Goal: Check status: Check status

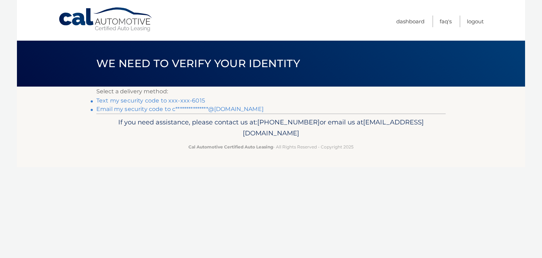
click at [161, 100] on link "Text my security code to xxx-xxx-6015" at bounding box center [150, 100] width 109 height 7
click at [158, 98] on link "Text my security code to xxx-xxx-6015" at bounding box center [150, 100] width 109 height 7
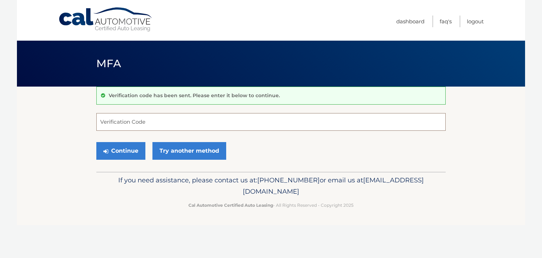
click at [228, 121] on input "Verification Code" at bounding box center [270, 122] width 349 height 18
type input "902370"
click at [123, 149] on button "Continue" at bounding box center [120, 151] width 49 height 18
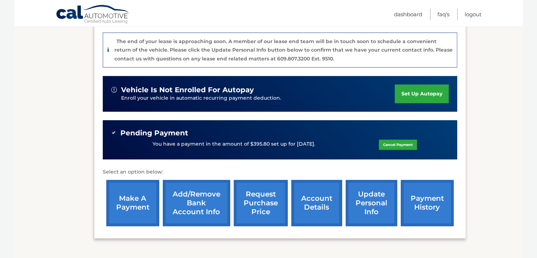
scroll to position [184, 0]
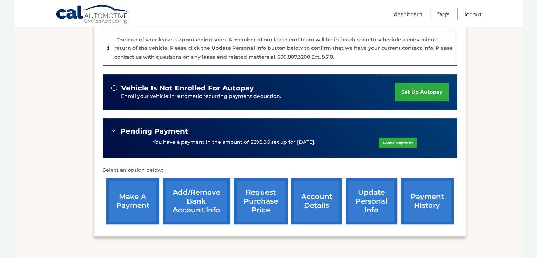
click at [430, 190] on link "payment history" at bounding box center [427, 201] width 53 height 46
click at [424, 190] on link "payment history" at bounding box center [427, 201] width 53 height 46
